Goal: Information Seeking & Learning: Learn about a topic

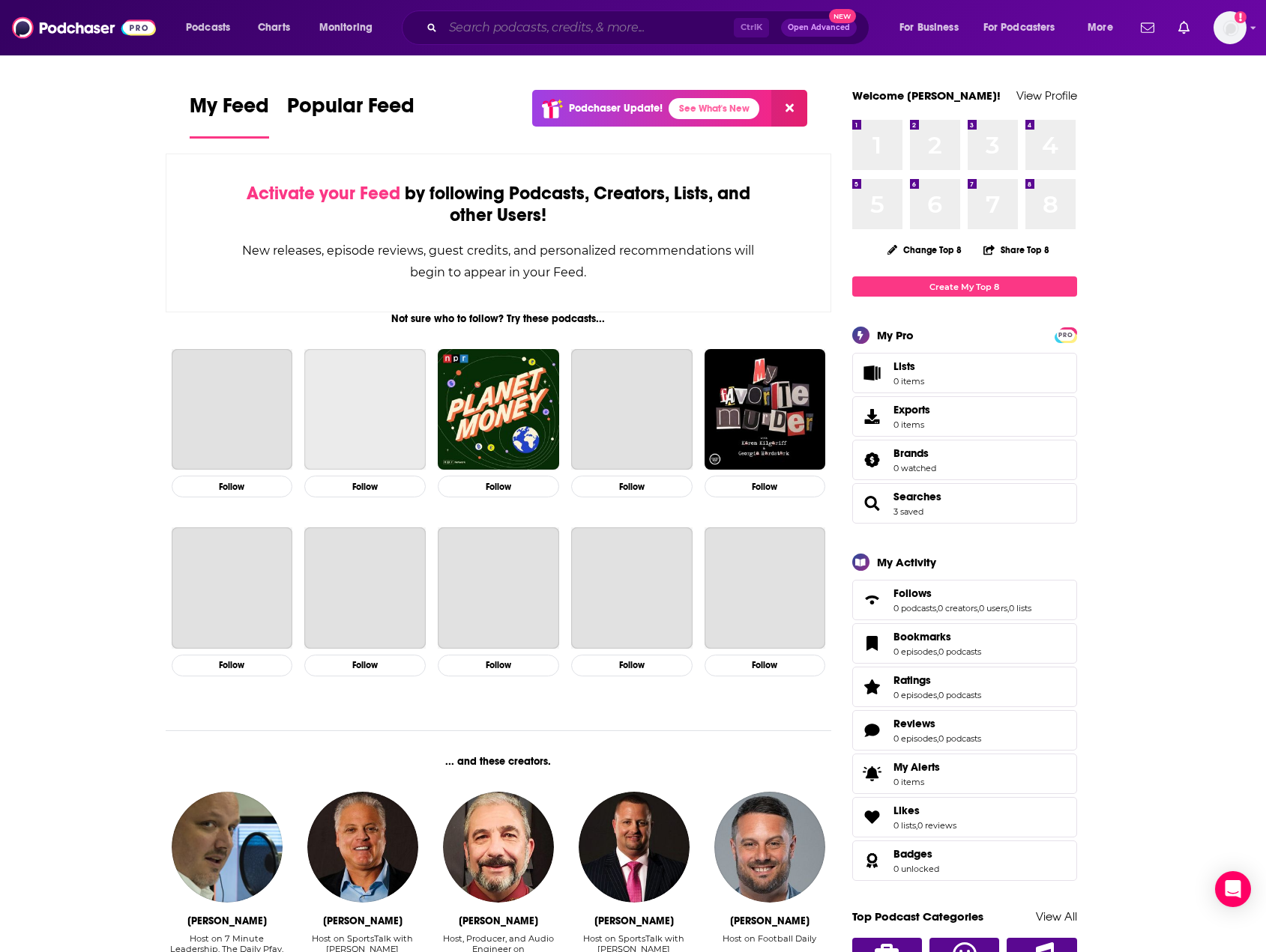
click at [486, 23] on input "Search podcasts, credits, & more..." at bounding box center [588, 27] width 291 height 24
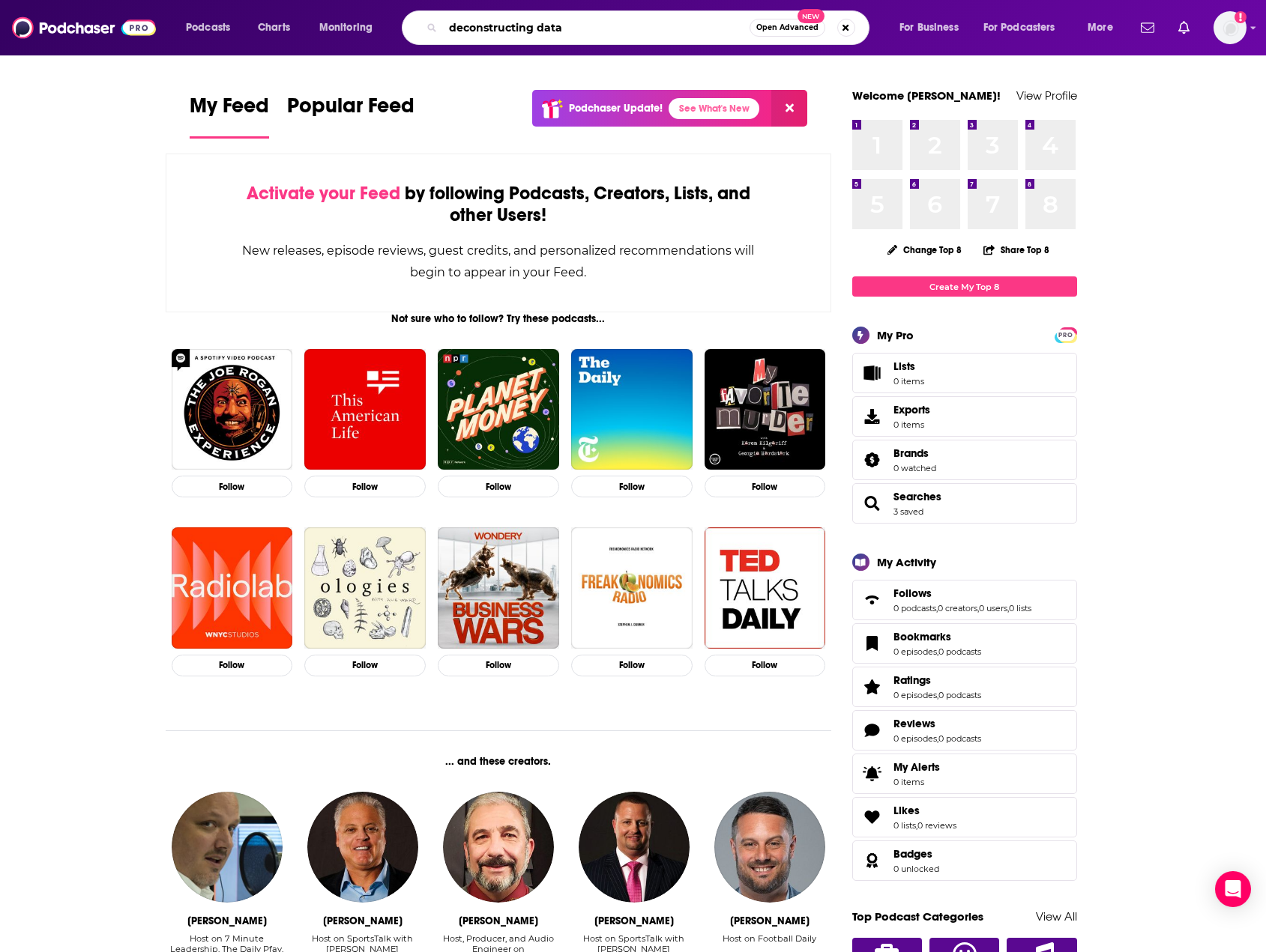
type input "deconstructing data"
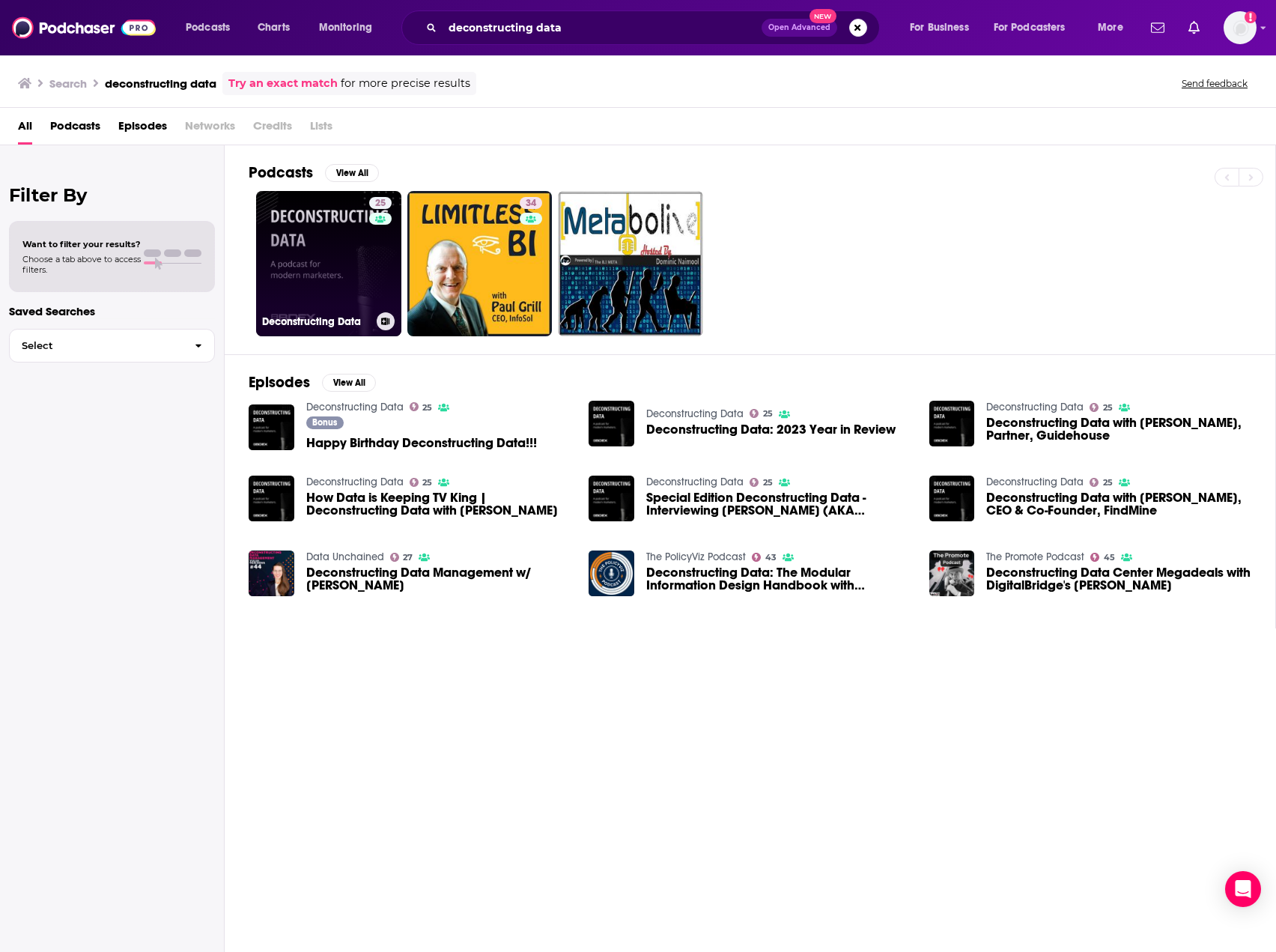
click at [313, 252] on link "25 Deconstructing Data" at bounding box center [328, 264] width 145 height 145
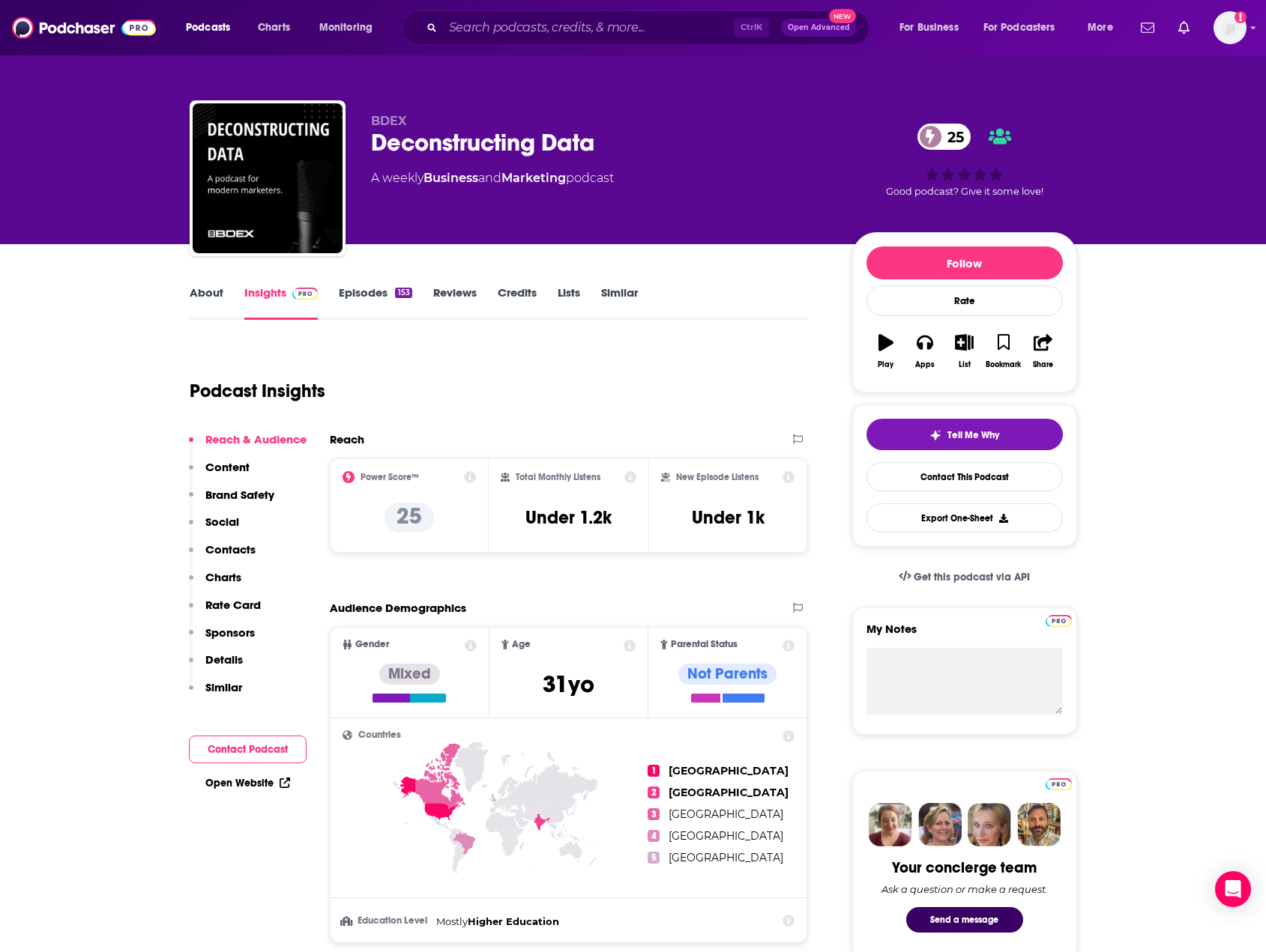
click at [214, 297] on link "About" at bounding box center [207, 302] width 34 height 35
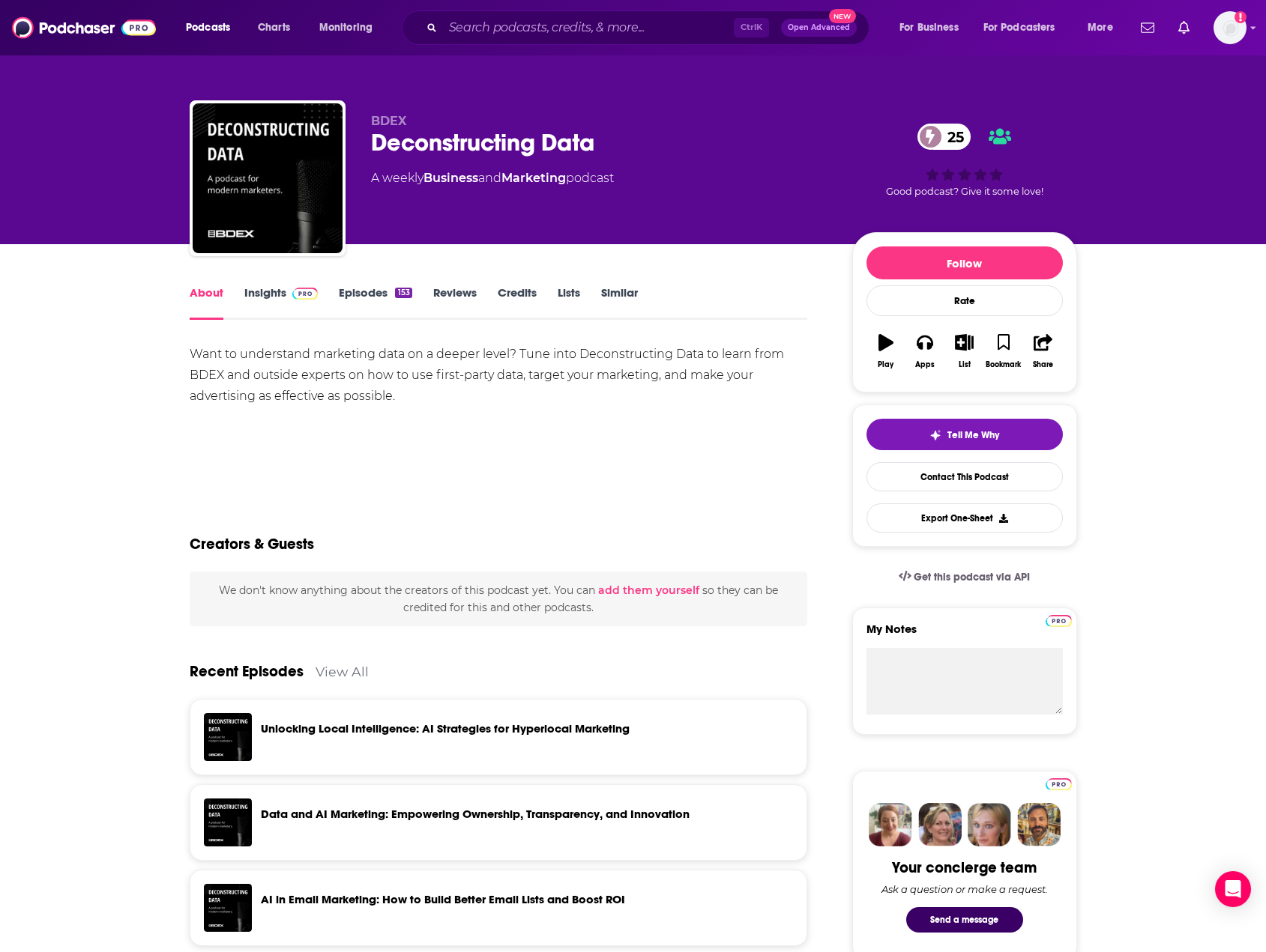
click at [261, 361] on div "Want to understand marketing data on a deeper level? Tune into Deconstructing D…" at bounding box center [499, 375] width 618 height 63
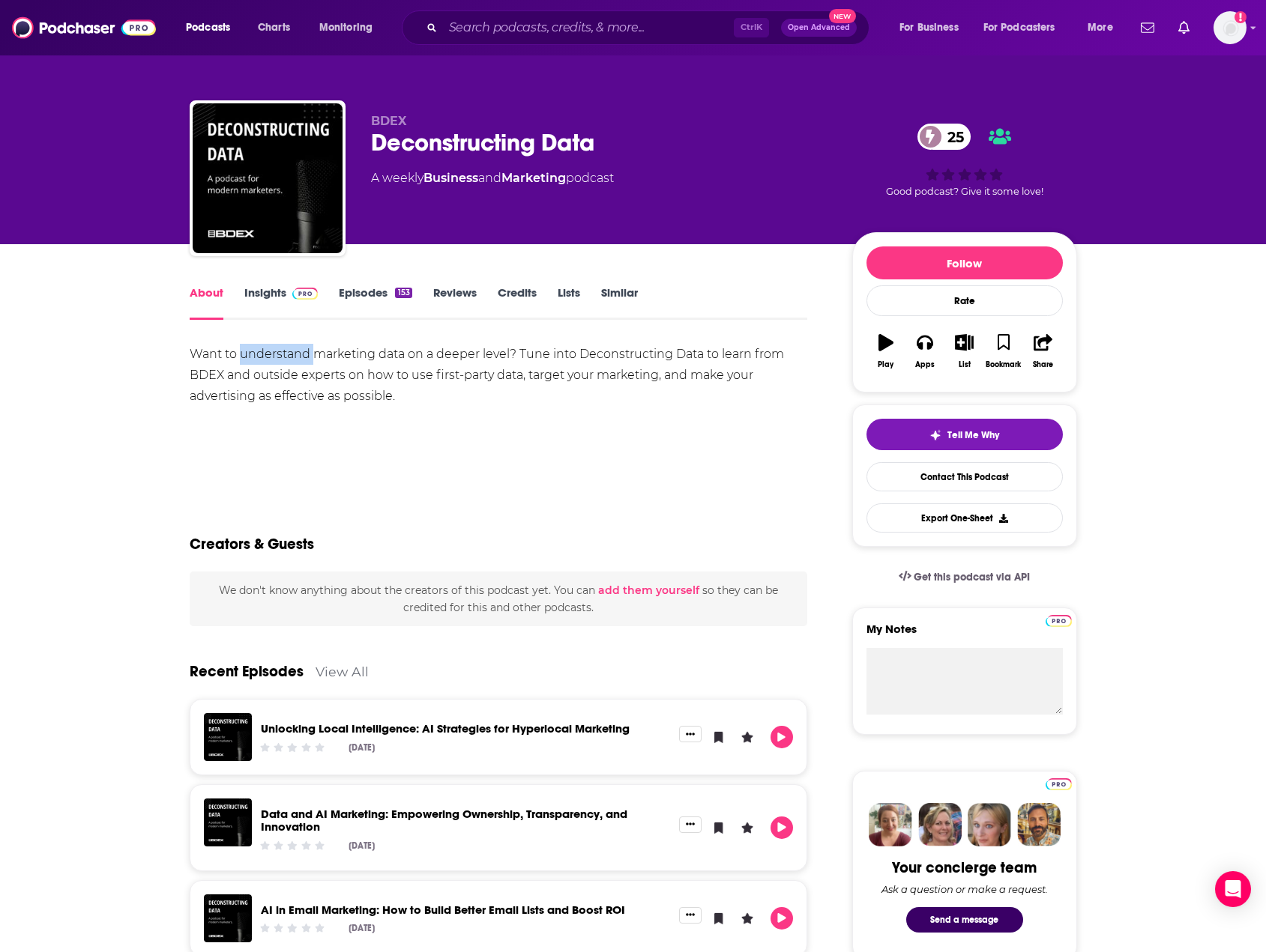
click at [261, 361] on div "Want to understand marketing data on a deeper level? Tune into Deconstructing D…" at bounding box center [499, 375] width 618 height 63
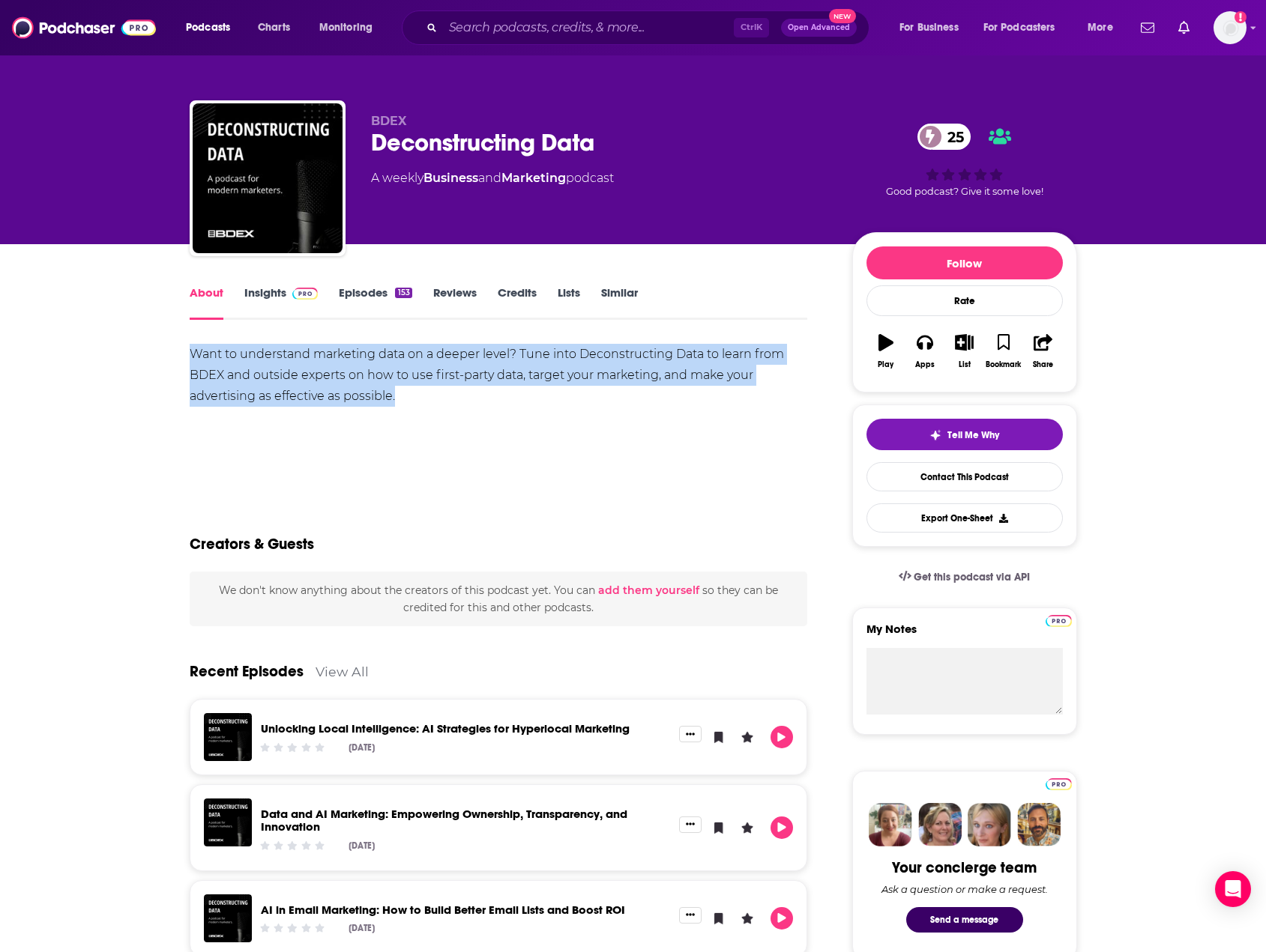
click at [261, 361] on div "Want to understand marketing data on a deeper level? Tune into Deconstructing D…" at bounding box center [499, 375] width 618 height 63
click at [442, 396] on div "Want to understand marketing data on a deeper level? Tune into Deconstructing D…" at bounding box center [499, 375] width 618 height 63
drag, startPoint x: 500, startPoint y: 390, endPoint x: 256, endPoint y: 382, distance: 244.1
click at [256, 382] on div "Want to understand marketing data on a deeper level? Tune into Deconstructing D…" at bounding box center [499, 375] width 618 height 63
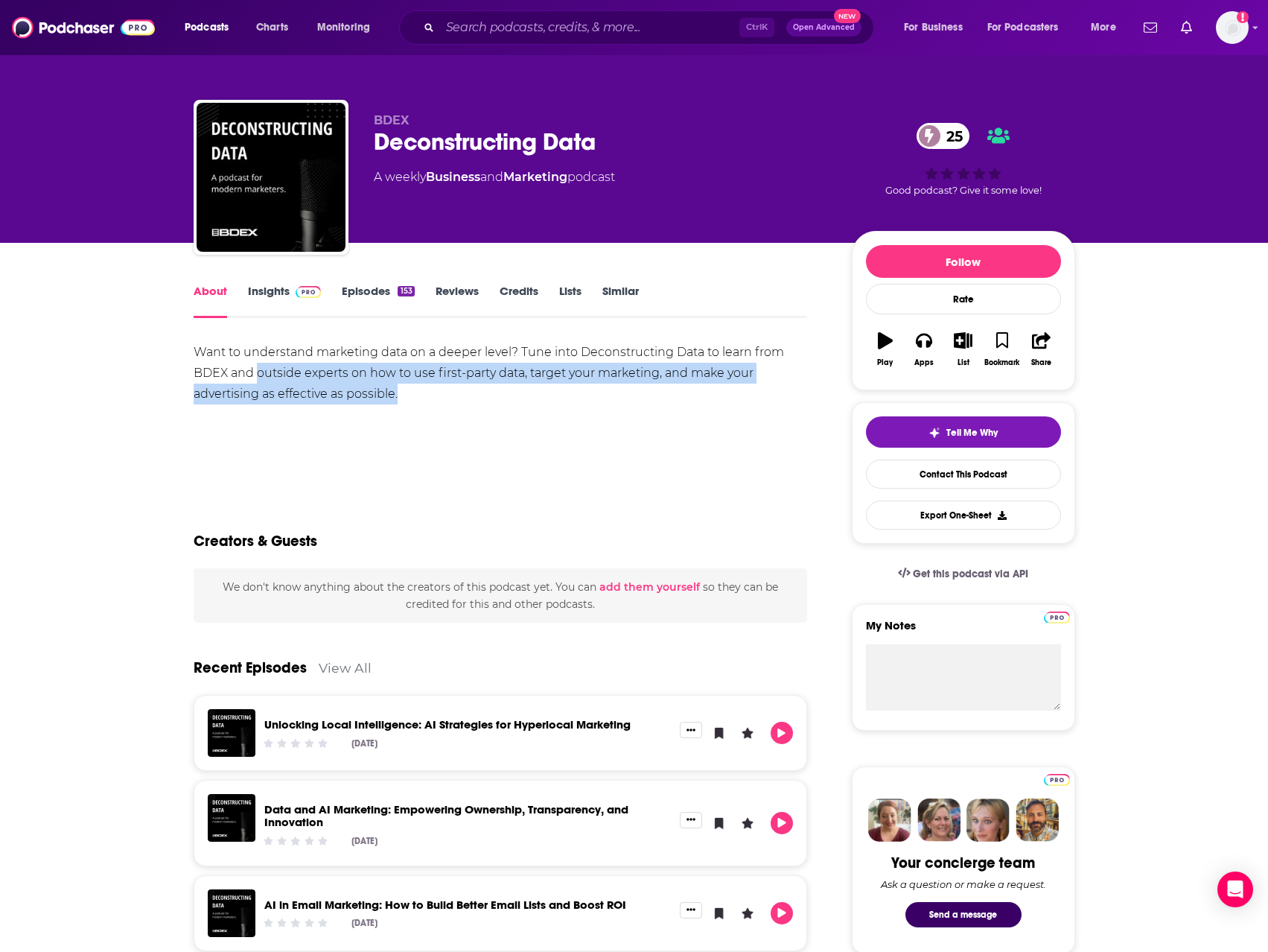
click at [414, 443] on div "Want to understand marketing data on a deeper level? Tune into Deconstructing D…" at bounding box center [500, 393] width 614 height 104
click at [424, 395] on div "Want to understand marketing data on a deeper level? Tune into Deconstructing D…" at bounding box center [500, 373] width 614 height 63
click at [277, 290] on link "Insights" at bounding box center [285, 300] width 74 height 34
